Goal: Check status: Check status

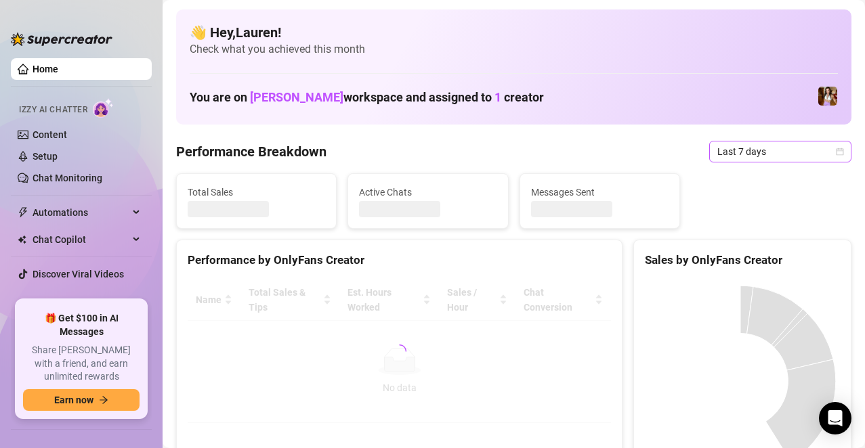
click at [806, 161] on span "Last 7 days" at bounding box center [780, 152] width 126 height 20
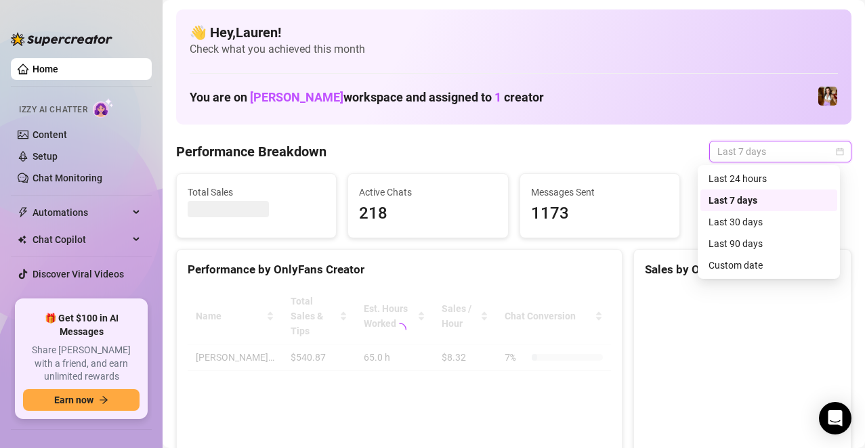
click at [768, 259] on div "Custom date" at bounding box center [769, 265] width 121 height 15
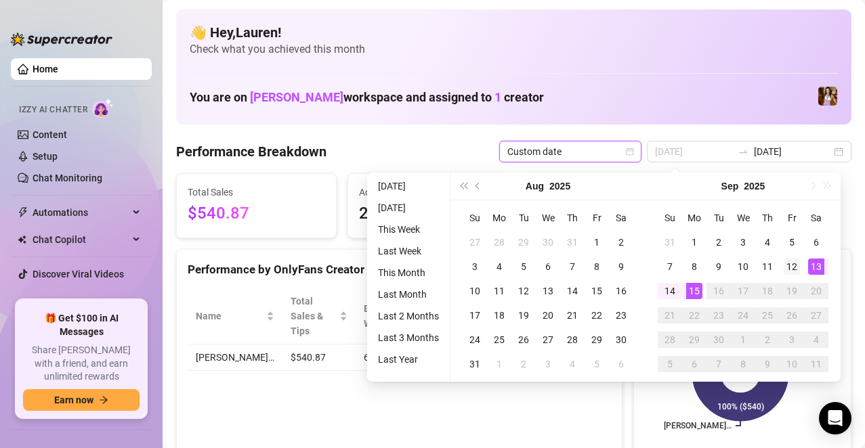
type input "[DATE]"
click at [795, 266] on div "12" at bounding box center [792, 267] width 16 height 16
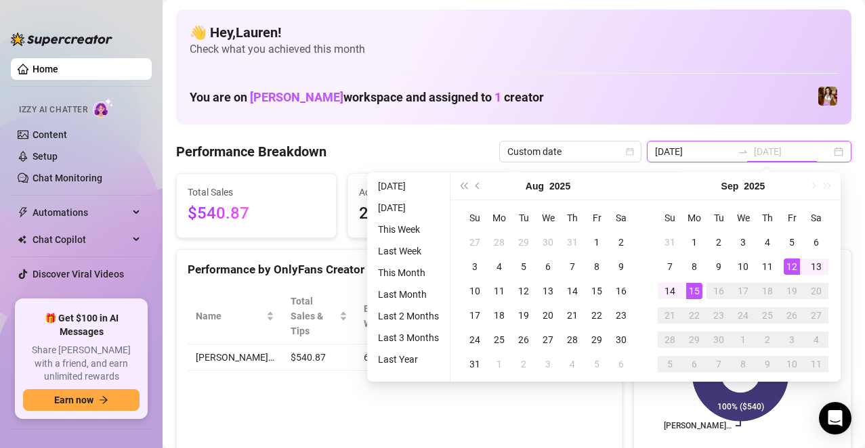
type input "[DATE]"
click at [694, 295] on div "15" at bounding box center [694, 291] width 16 height 16
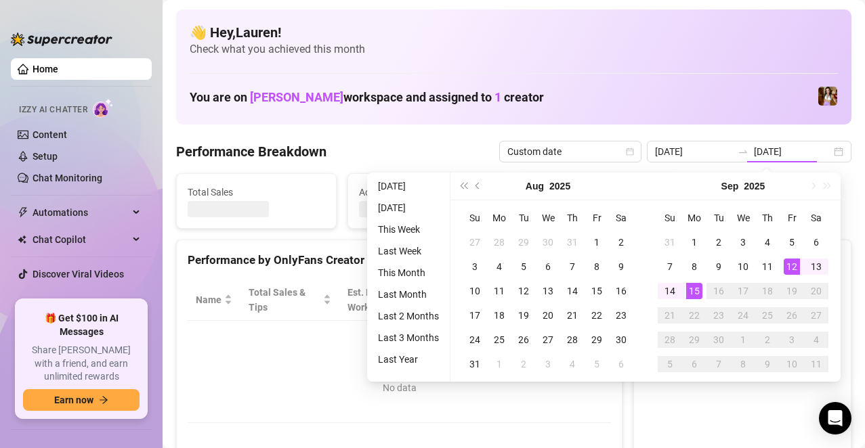
type input "[DATE]"
